Goal: Task Accomplishment & Management: Use online tool/utility

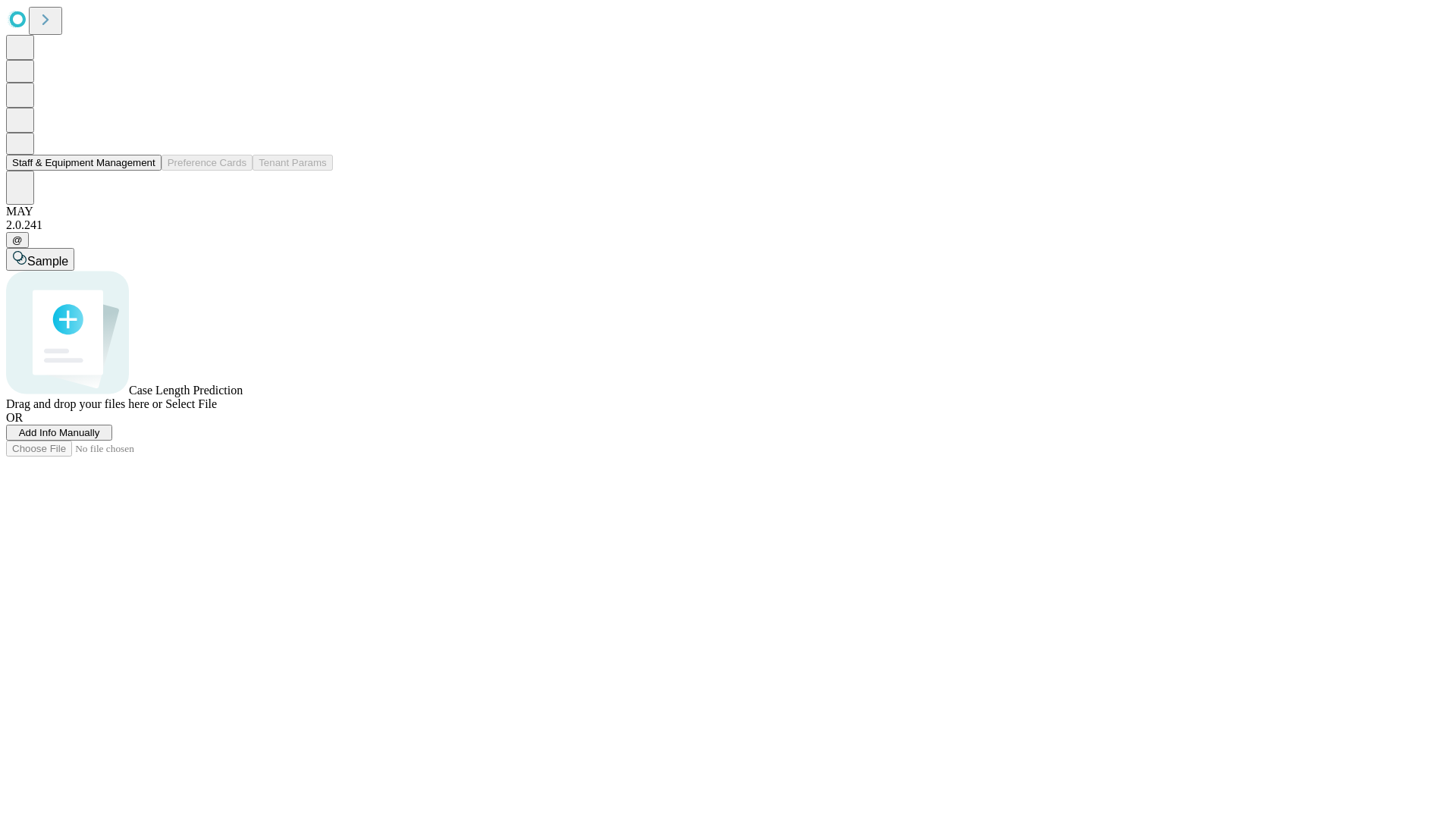
click at [145, 171] on button "Staff & Equipment Management" at bounding box center [83, 162] width 155 height 16
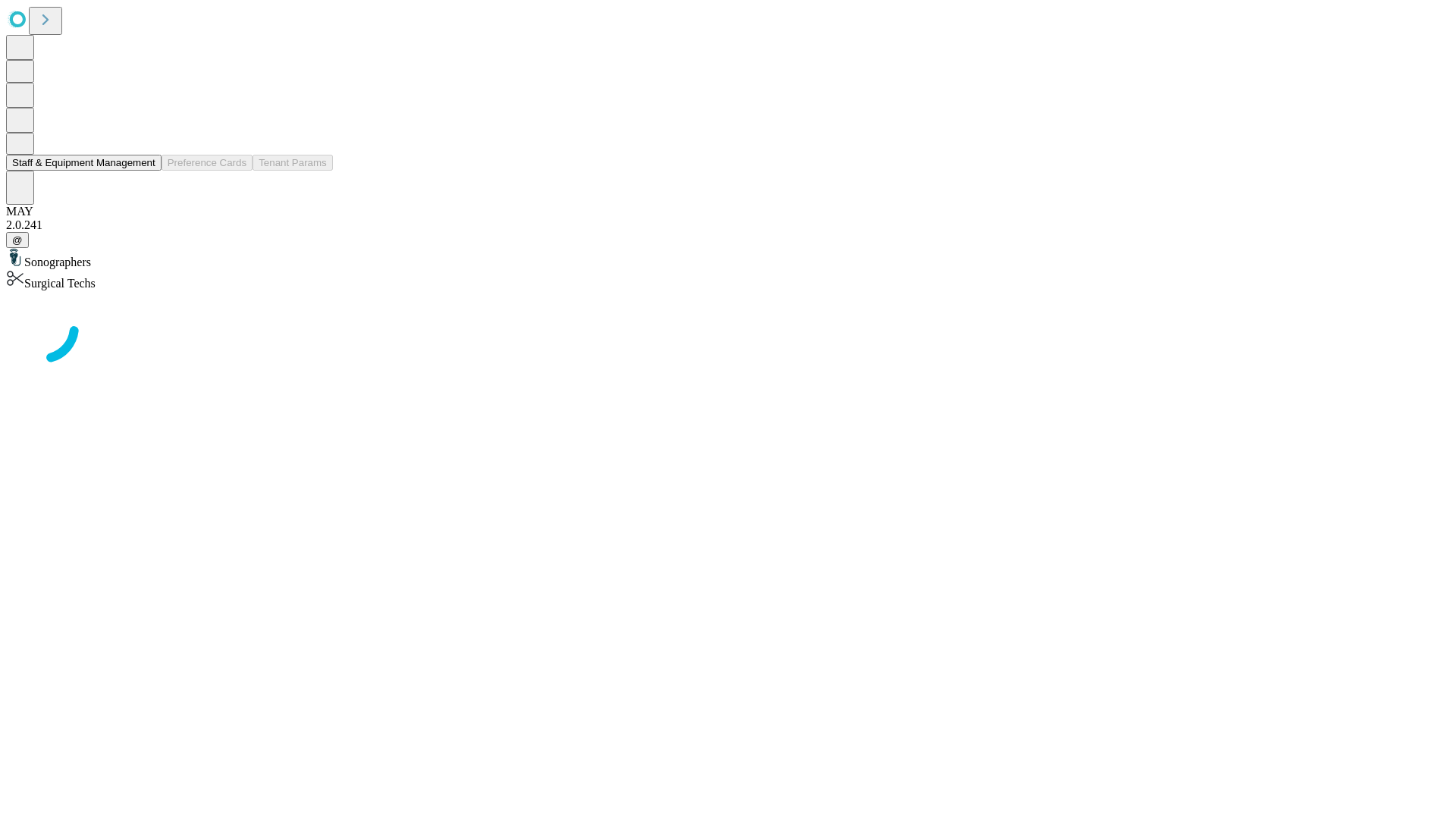
click at [145, 171] on button "Staff & Equipment Management" at bounding box center [83, 162] width 155 height 16
